Goal: Task Accomplishment & Management: Complete application form

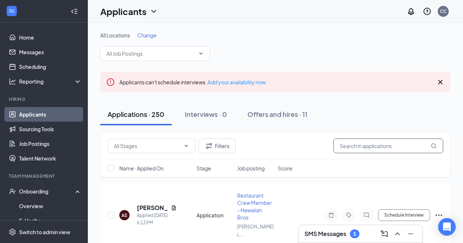
click at [387, 143] on input "text" at bounding box center [388, 145] width 110 height 15
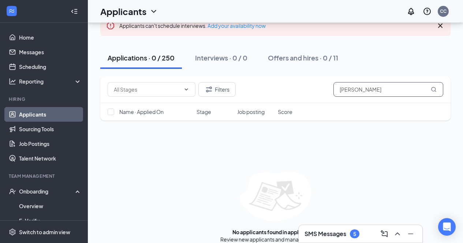
scroll to position [57, 0]
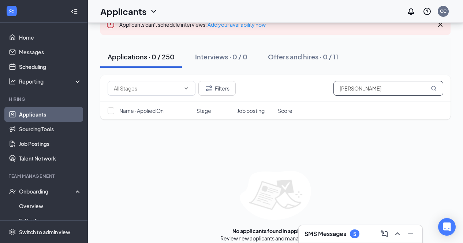
click at [387, 88] on input "sherri" at bounding box center [388, 88] width 110 height 15
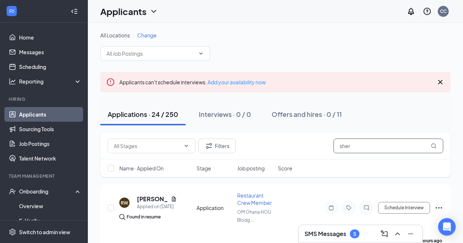
click at [386, 148] on input "sher" at bounding box center [388, 145] width 110 height 15
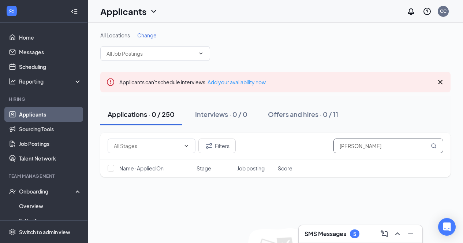
click at [394, 149] on input "sherie" at bounding box center [388, 145] width 110 height 15
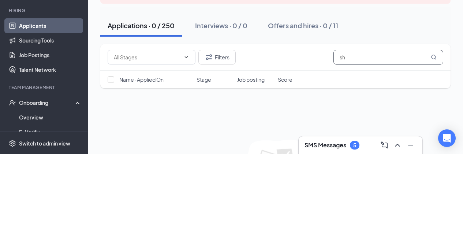
type input "s"
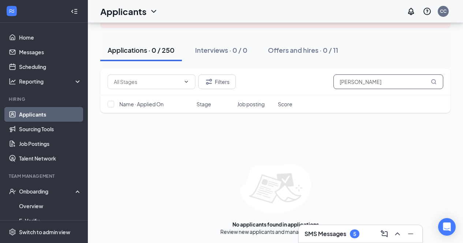
scroll to position [65, 0]
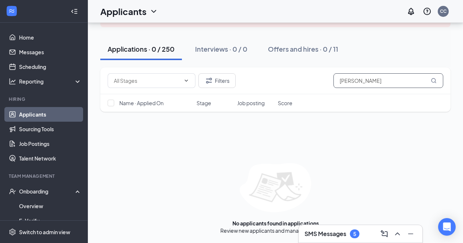
type input "sherri"
click at [117, 79] on input "text" at bounding box center [147, 80] width 67 height 8
click at [118, 6] on h1 "Applicants" at bounding box center [123, 11] width 46 height 12
click at [135, 26] on link "Applicants" at bounding box center [129, 27] width 49 height 7
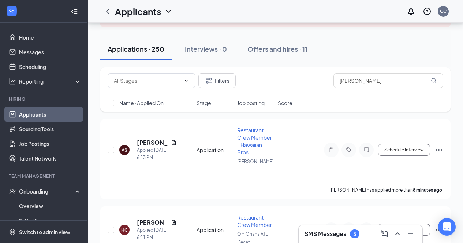
scroll to position [71, 0]
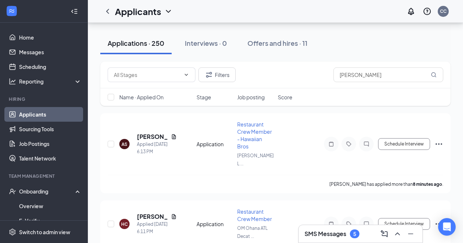
click at [168, 12] on icon "ChevronDown" at bounding box center [168, 11] width 9 height 9
click at [165, 29] on link "Applicants" at bounding box center [143, 27] width 49 height 7
click at [154, 44] on div "Applications · 250" at bounding box center [136, 42] width 57 height 9
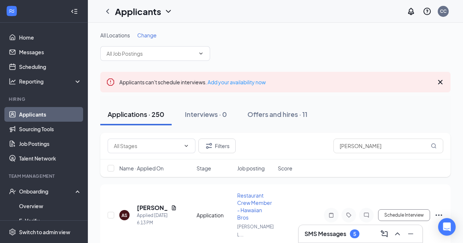
click at [178, 52] on input "text" at bounding box center [151, 53] width 89 height 8
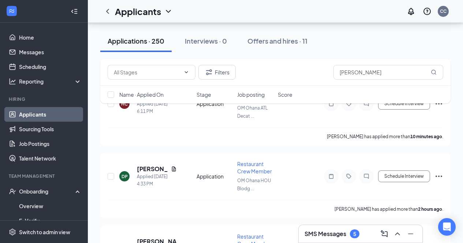
scroll to position [87, 0]
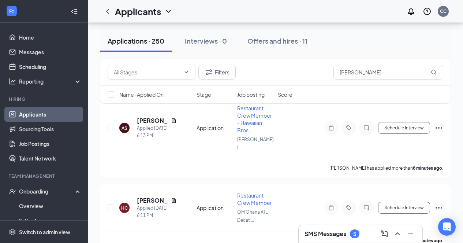
click at [170, 52] on button "Applications · 250" at bounding box center [135, 41] width 71 height 22
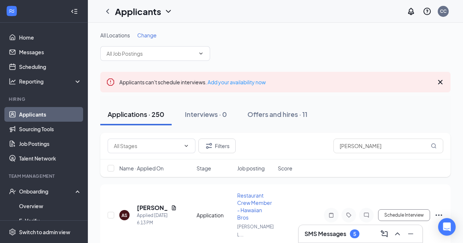
click at [176, 147] on input "text" at bounding box center [147, 146] width 67 height 8
click at [291, 45] on div "All Locations Change Restaurant Crew Member (OM Ohana ATL Decatur, LLC) Shift L…" at bounding box center [275, 45] width 350 height 29
click at [185, 51] on input "text" at bounding box center [151, 53] width 89 height 8
click at [199, 54] on icon "ChevronDown" at bounding box center [201, 54] width 6 height 6
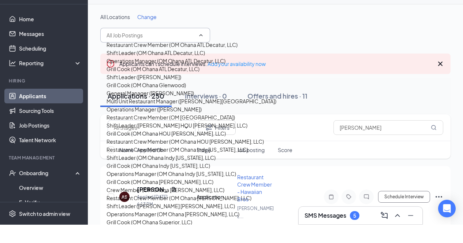
scroll to position [376, 0]
click at [175, 188] on div "Operations Manager (OM Ohana Indy Pennsylvania, LLC)" at bounding box center [172, 192] width 130 height 8
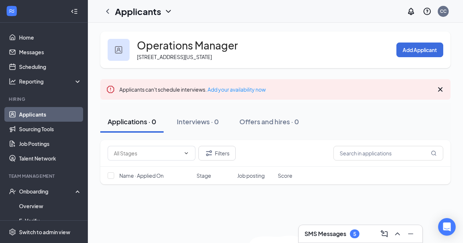
click at [425, 57] on button "Add Applicant" at bounding box center [419, 49] width 47 height 15
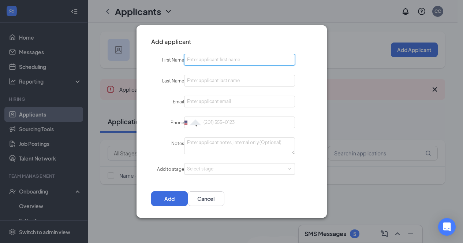
click at [240, 57] on input "First Name" at bounding box center [239, 60] width 111 height 12
click at [230, 60] on input "First Name" at bounding box center [239, 60] width 111 height 12
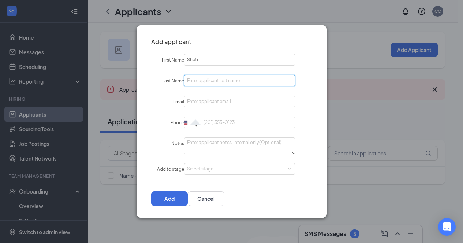
click at [250, 77] on input "Last Name" at bounding box center [239, 81] width 111 height 12
click at [232, 61] on input "Sheti" at bounding box center [239, 60] width 111 height 12
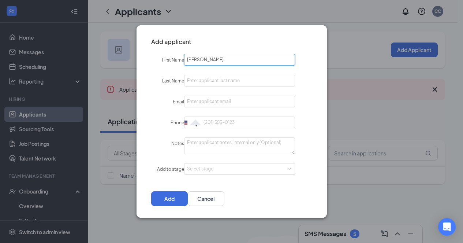
type input "Sheri"
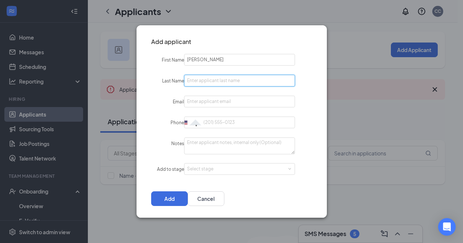
click at [239, 77] on input "Last Name" at bounding box center [239, 81] width 111 height 12
type input "Berry"
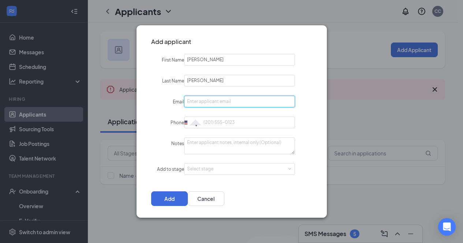
click at [232, 102] on input "Email" at bounding box center [239, 102] width 111 height 12
type input "[EMAIL_ADDRESS][DOMAIN_NAME]"
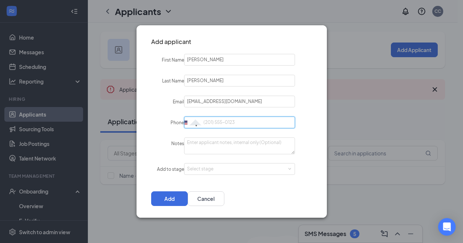
click at [246, 123] on input "Phone" at bounding box center [239, 122] width 111 height 12
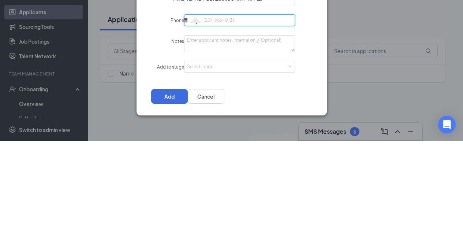
click at [258, 169] on div "Select stage" at bounding box center [238, 168] width 102 height 7
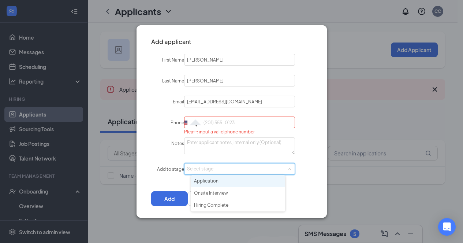
click at [244, 181] on li "Application" at bounding box center [238, 181] width 94 height 12
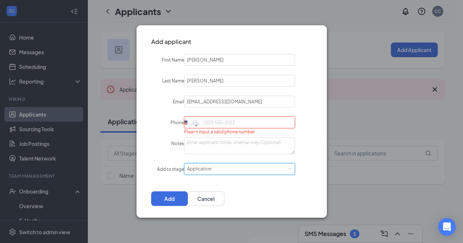
click at [255, 120] on input "Phone" at bounding box center [239, 122] width 111 height 12
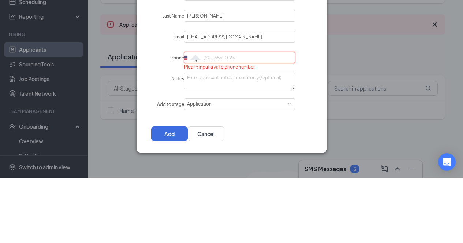
type input "w"
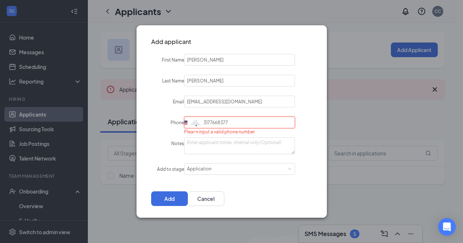
type input "3177668377"
click at [241, 145] on textarea "Notes" at bounding box center [239, 145] width 111 height 17
click at [188, 201] on button "Add" at bounding box center [169, 198] width 37 height 15
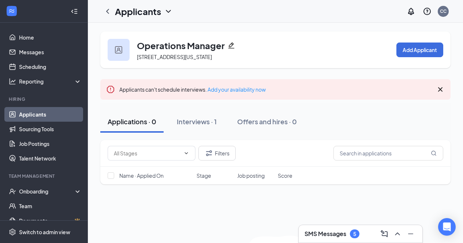
click at [53, 115] on link "Applicants" at bounding box center [50, 114] width 63 height 15
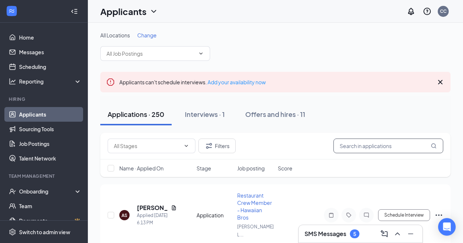
click at [384, 145] on input "text" at bounding box center [388, 145] width 110 height 15
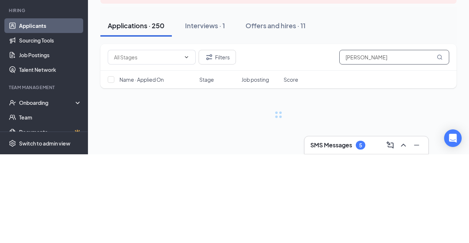
type input "[PERSON_NAME]"
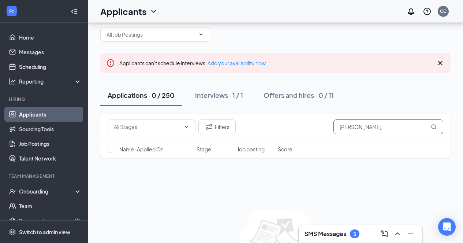
scroll to position [65, 0]
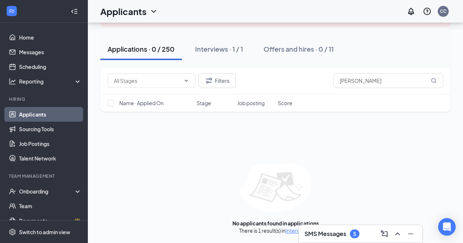
click at [291, 232] on link "Interviews" at bounding box center [297, 230] width 25 height 7
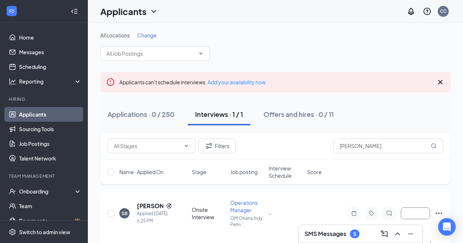
scroll to position [19, 0]
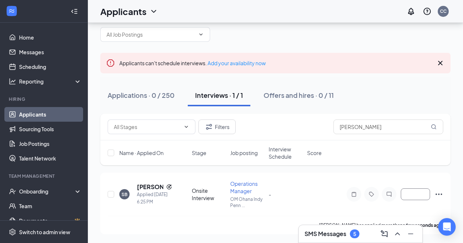
click at [413, 197] on button "button" at bounding box center [415, 194] width 29 height 12
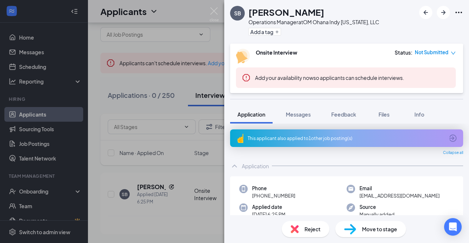
click at [198, 170] on div "SB [PERSON_NAME] Operations Manager at OM Ohana Indy [US_STATE], LLC Add a tag …" at bounding box center [234, 121] width 469 height 243
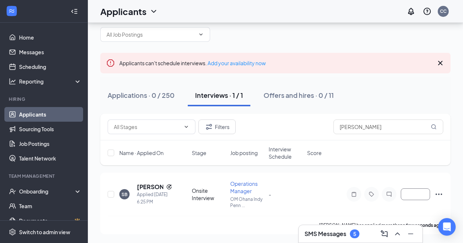
click at [440, 194] on icon "Ellipses" at bounding box center [438, 194] width 9 height 9
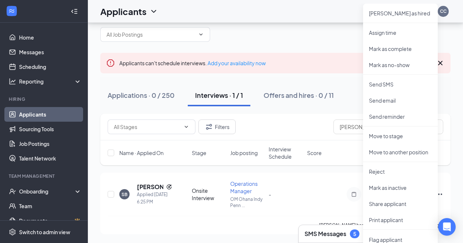
click at [395, 14] on p "[PERSON_NAME] as hired" at bounding box center [400, 13] width 63 height 7
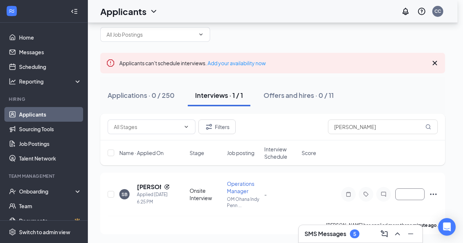
type input "Hiring Complete (final stage)"
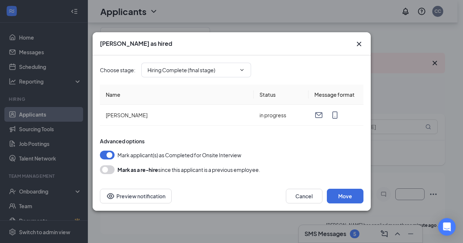
click at [350, 196] on button "Move" at bounding box center [345, 196] width 37 height 15
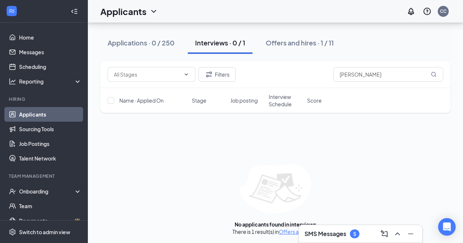
scroll to position [72, 0]
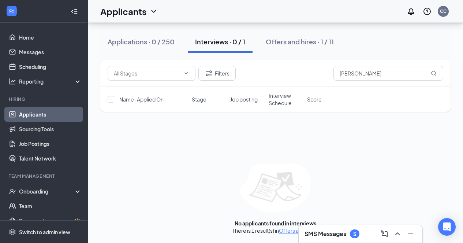
click at [310, 40] on div "Offers and hires · 1 / 11" at bounding box center [300, 41] width 68 height 9
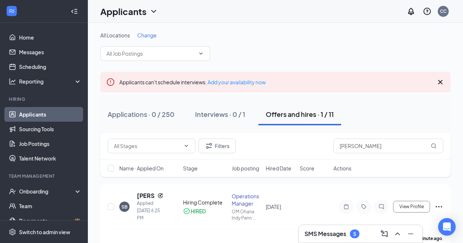
scroll to position [13, 0]
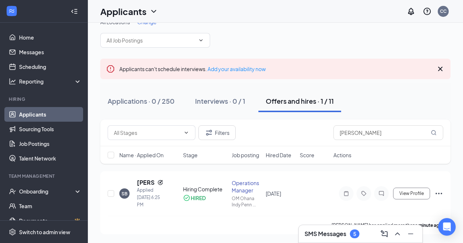
click at [45, 195] on div "Onboarding" at bounding box center [44, 191] width 88 height 15
click at [50, 206] on link "Overview" at bounding box center [50, 205] width 63 height 15
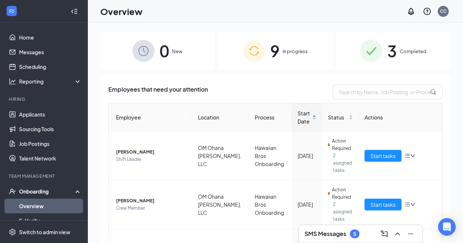
click at [400, 55] on span "Completed" at bounding box center [413, 51] width 27 height 7
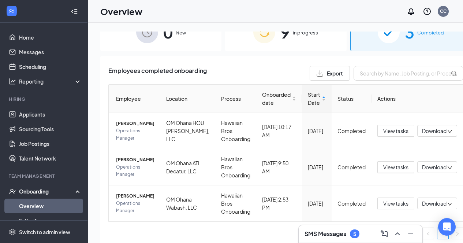
scroll to position [19, 0]
click at [290, 37] on div "9 In progress" at bounding box center [285, 31] width 121 height 38
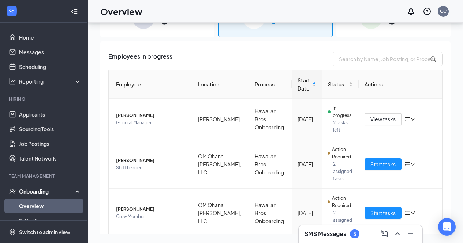
scroll to position [2, 0]
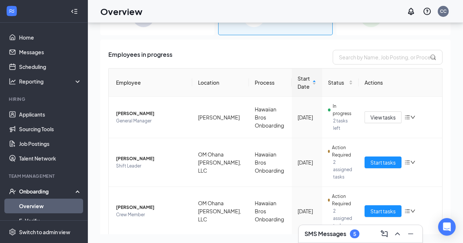
click at [45, 116] on link "Applicants" at bounding box center [50, 114] width 63 height 15
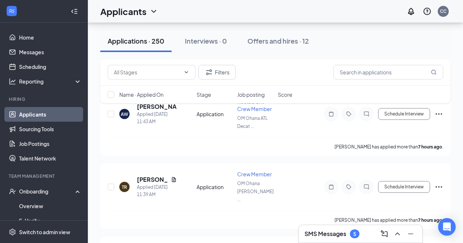
scroll to position [334, 0]
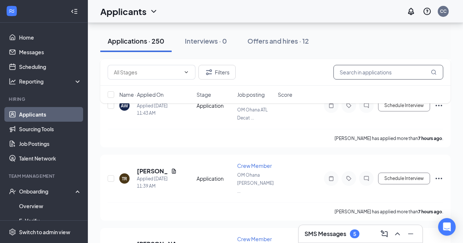
click at [395, 71] on input "text" at bounding box center [388, 72] width 110 height 15
type input "[PERSON_NAME]"
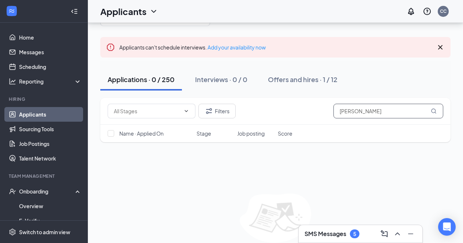
scroll to position [65, 0]
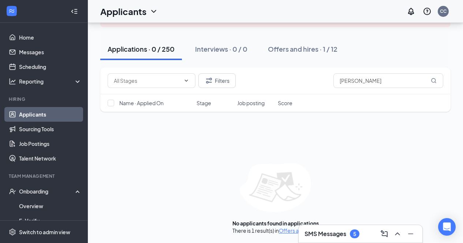
click at [291, 230] on link "Offers and hires" at bounding box center [298, 230] width 38 height 7
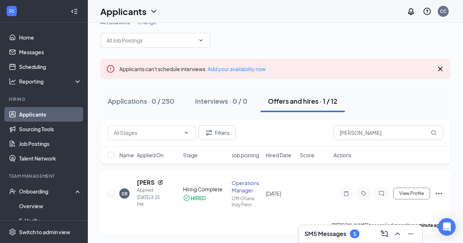
click at [442, 196] on icon "Ellipses" at bounding box center [438, 193] width 9 height 9
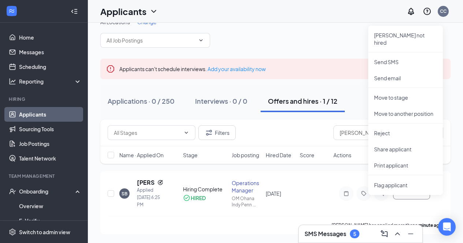
click at [404, 38] on p "[PERSON_NAME] not hired" at bounding box center [405, 38] width 63 height 15
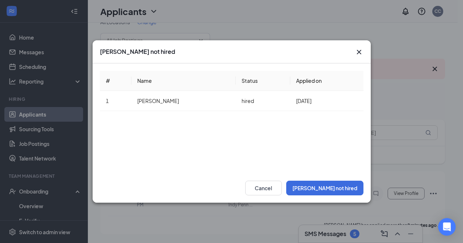
click at [345, 189] on button "[PERSON_NAME] not hired" at bounding box center [324, 187] width 77 height 15
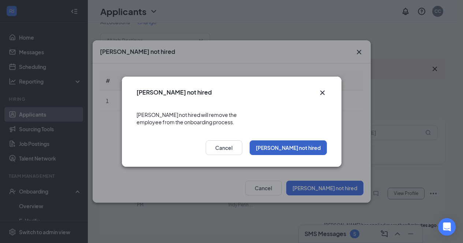
click at [311, 144] on button "[PERSON_NAME] not hired" at bounding box center [288, 147] width 77 height 15
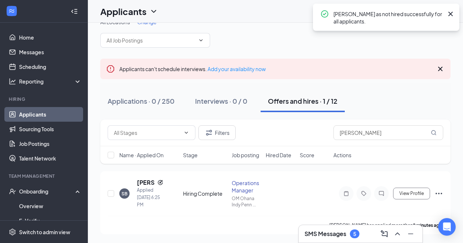
click at [440, 193] on icon "Ellipses" at bounding box center [438, 193] width 9 height 9
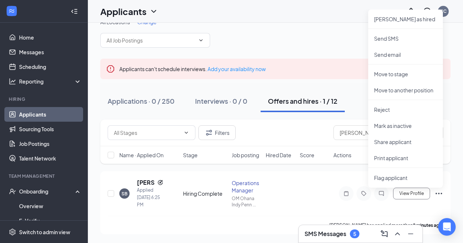
click at [401, 74] on p "Move to stage" at bounding box center [405, 73] width 63 height 7
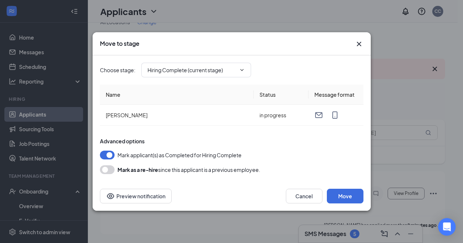
click at [347, 198] on button "Move" at bounding box center [345, 196] width 37 height 15
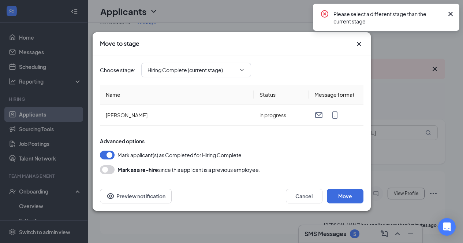
click at [217, 70] on input "Hiring Complete (current stage)" at bounding box center [192, 70] width 89 height 8
click at [221, 70] on input "Hiring Complete (current stage)" at bounding box center [192, 70] width 89 height 8
click at [357, 47] on icon "Cross" at bounding box center [359, 44] width 9 height 9
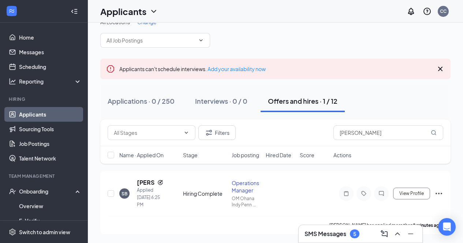
click at [48, 194] on div "Onboarding" at bounding box center [47, 190] width 56 height 7
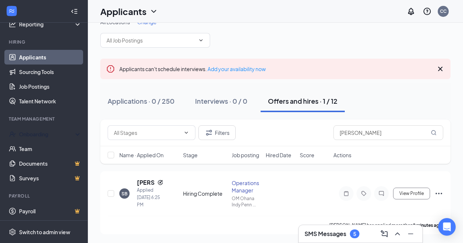
scroll to position [57, 0]
click at [54, 137] on div "Onboarding" at bounding box center [47, 134] width 56 height 7
click at [51, 151] on link "Overview" at bounding box center [50, 149] width 63 height 15
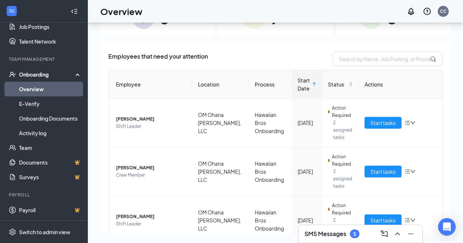
scroll to position [117, 0]
